Goal: Task Accomplishment & Management: Manage account settings

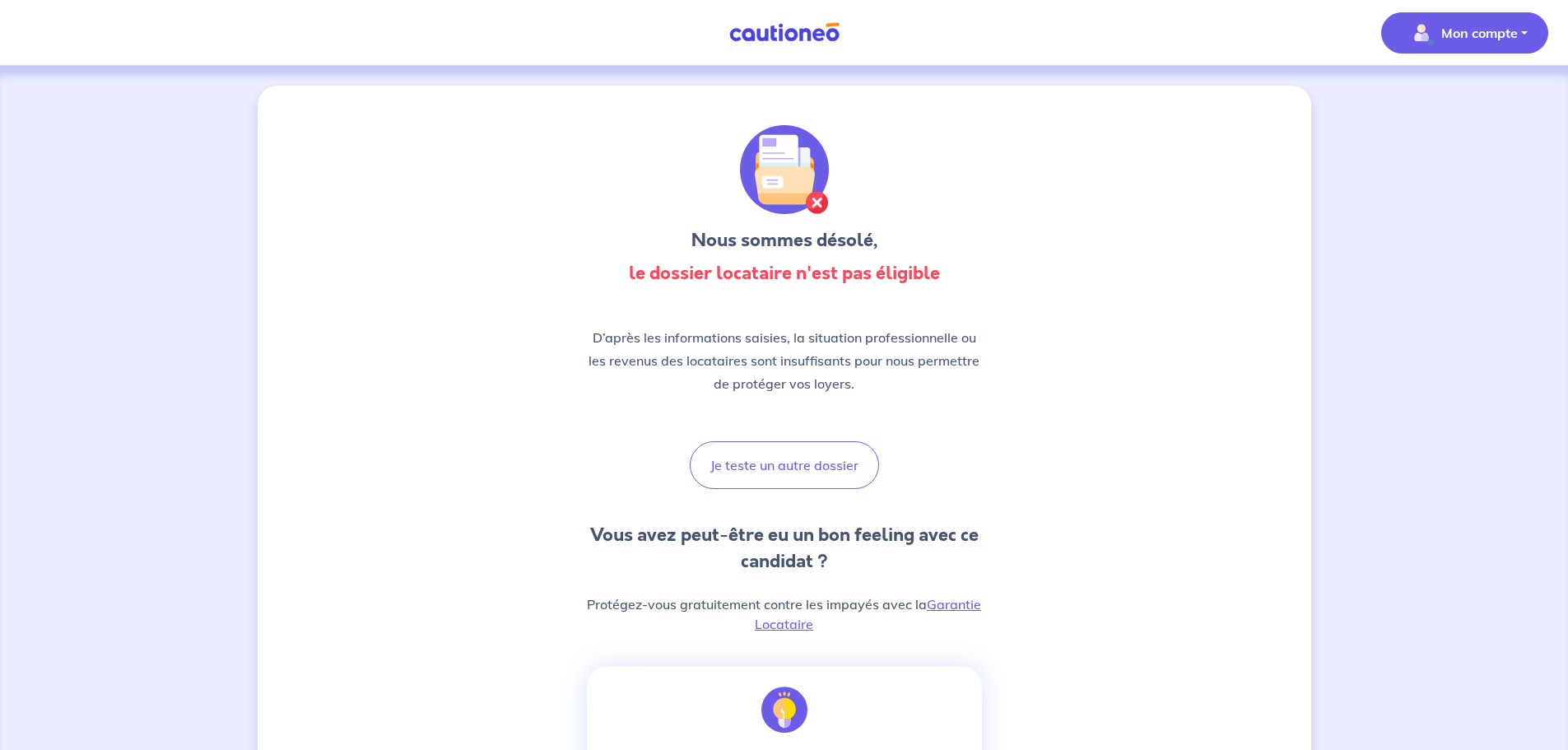
click at [1444, 42] on p "Mon compte" at bounding box center [1480, 33] width 77 height 20
click at [1417, 100] on link "Mes informations" at bounding box center [1448, 102] width 132 height 26
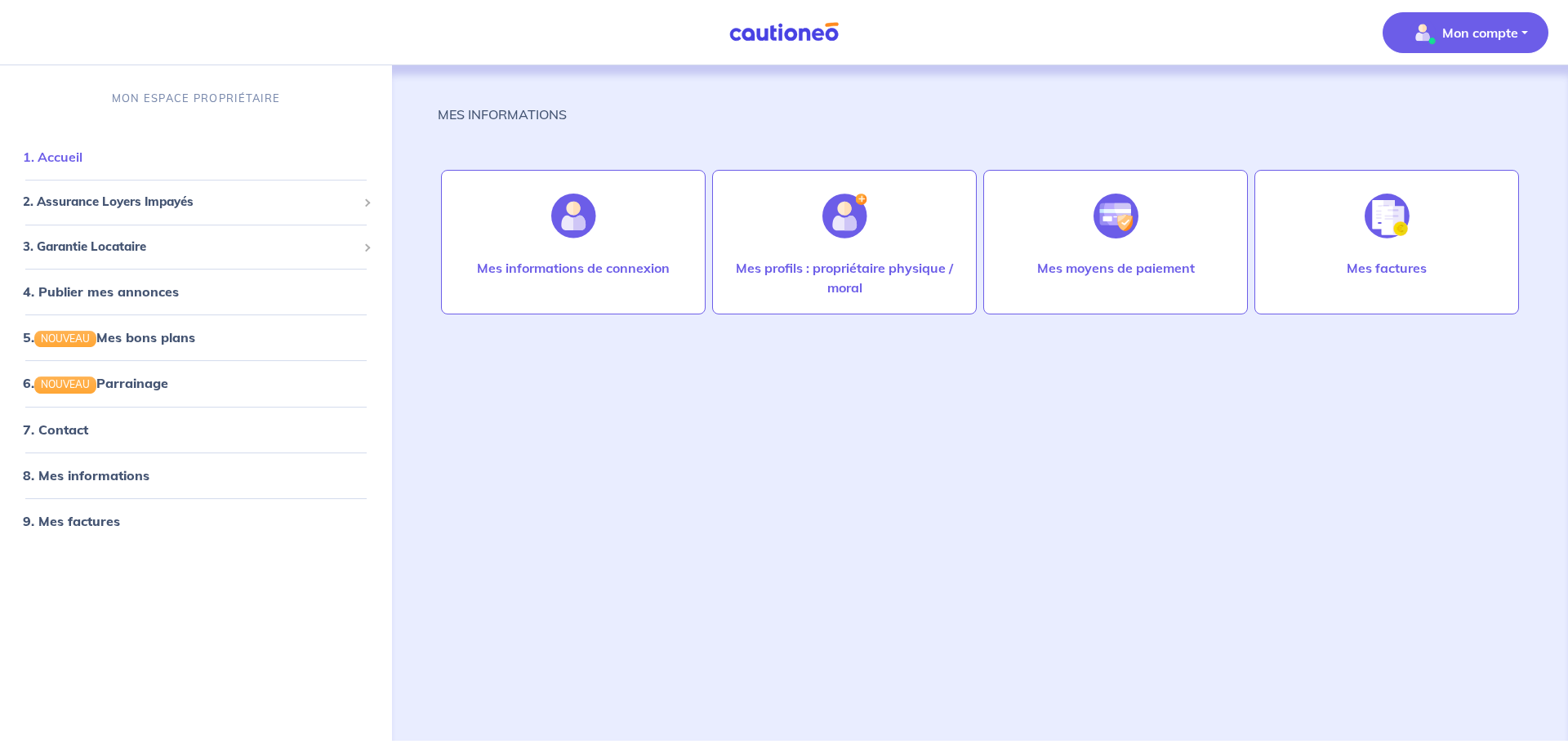
click at [51, 157] on link "1. Accueil" at bounding box center [52, 157] width 59 height 16
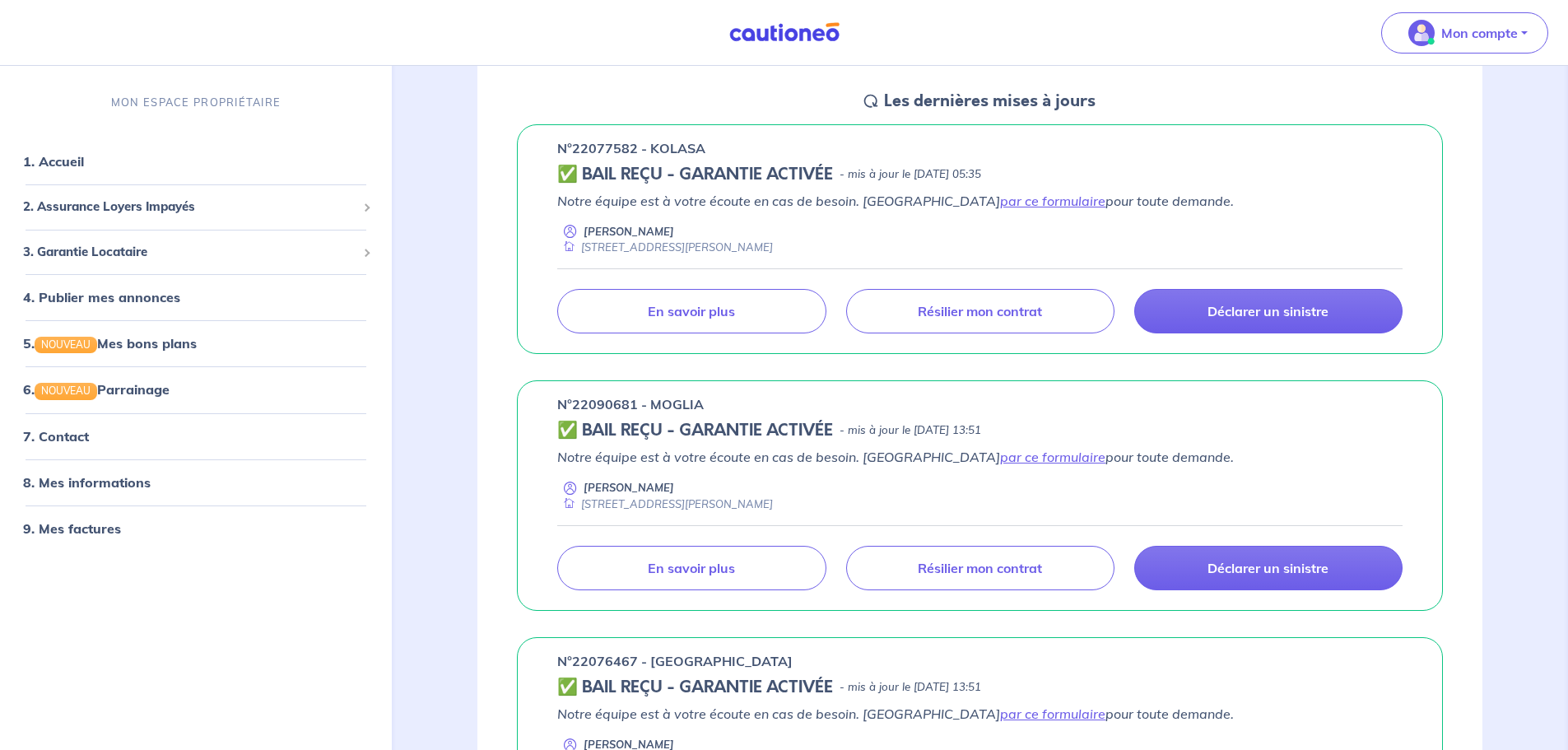
scroll to position [247, 0]
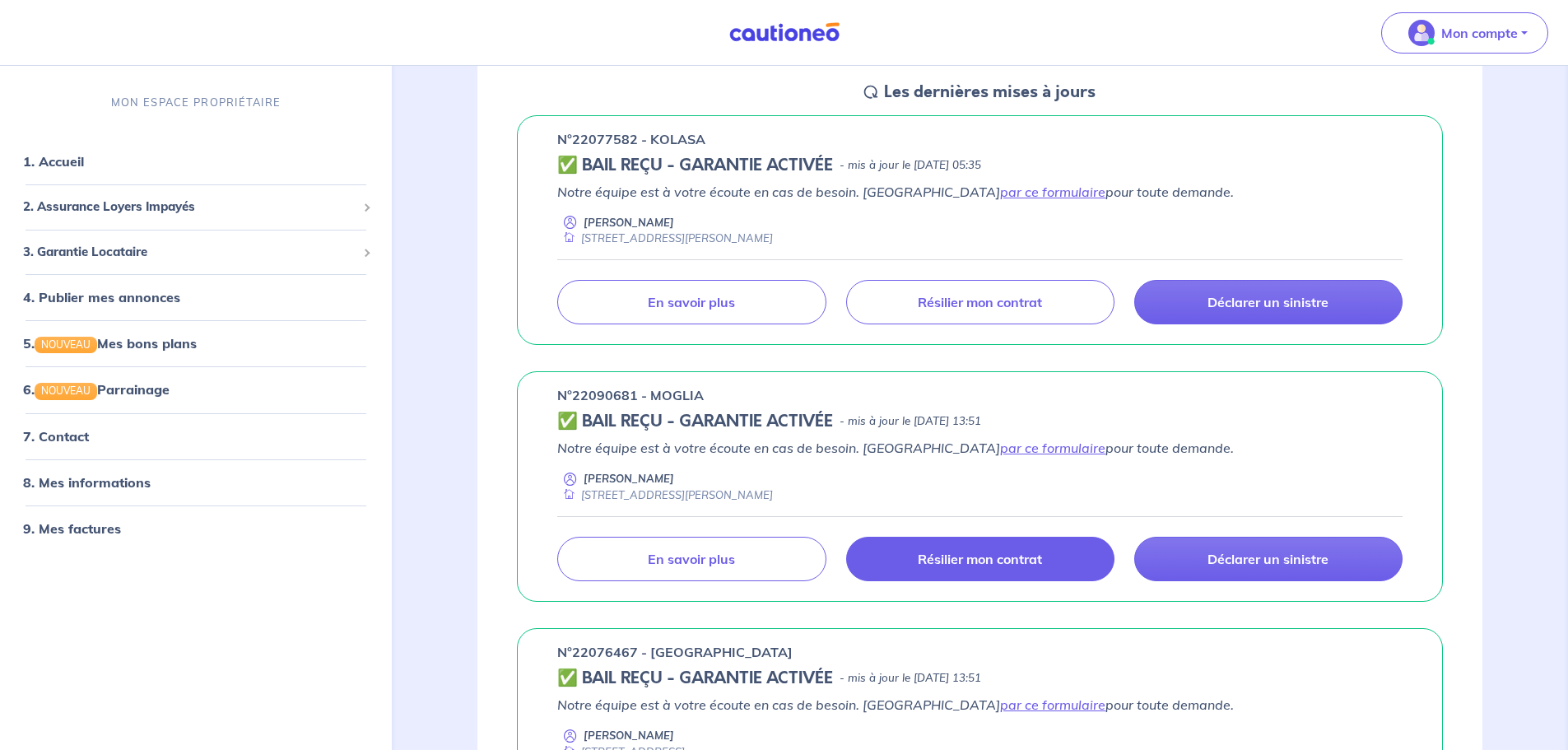
click at [941, 561] on p "Résilier mon contrat" at bounding box center [979, 559] width 124 height 16
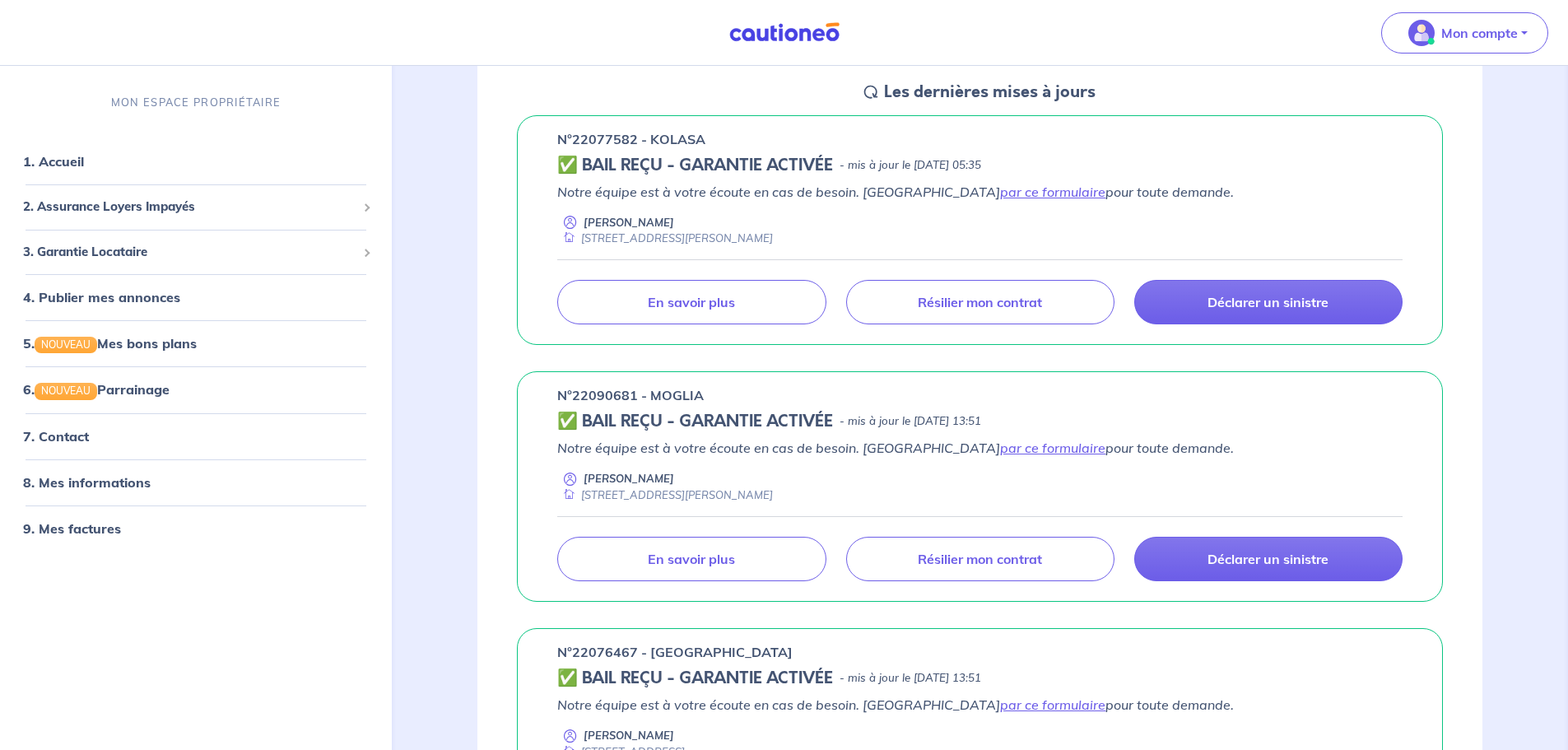
click at [1220, 698] on p "Notre équipe est à votre écoute en cas de besoin. Passez par ce formulaire pour…" at bounding box center [980, 705] width 845 height 20
